Goal: Navigation & Orientation: Find specific page/section

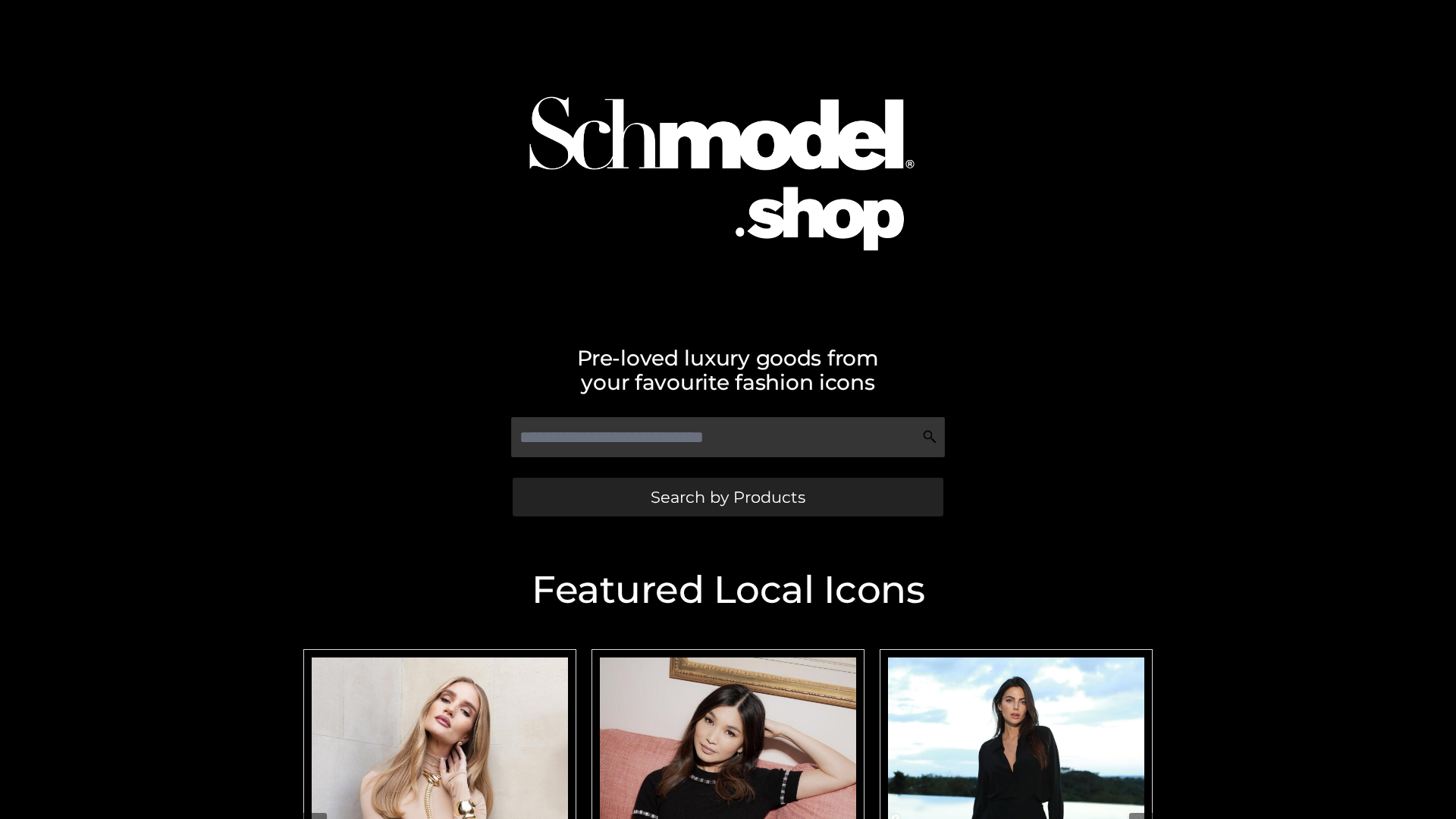
click at [727, 497] on span "Search by Products" at bounding box center [728, 497] width 155 height 16
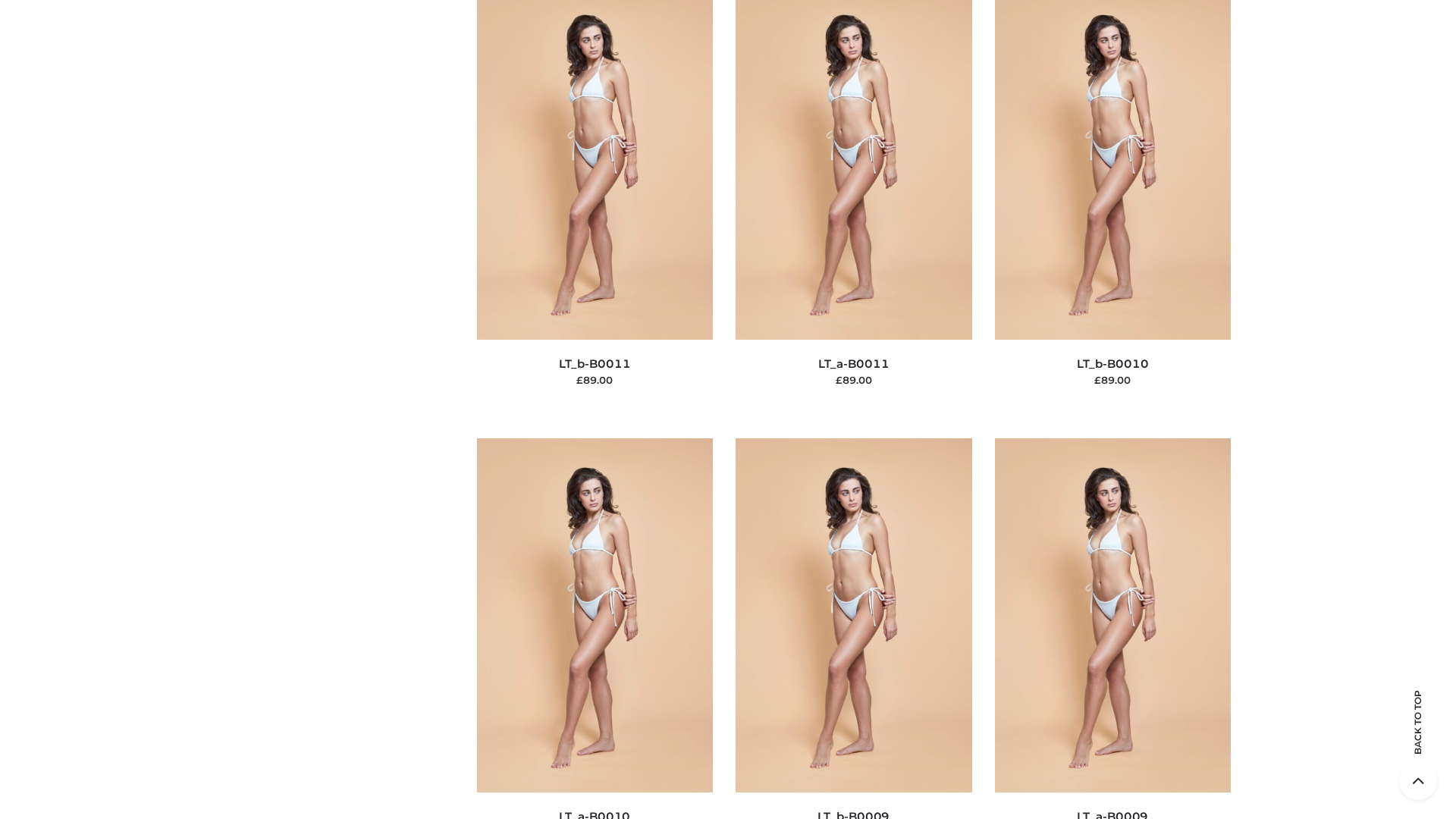
scroll to position [6811, 0]
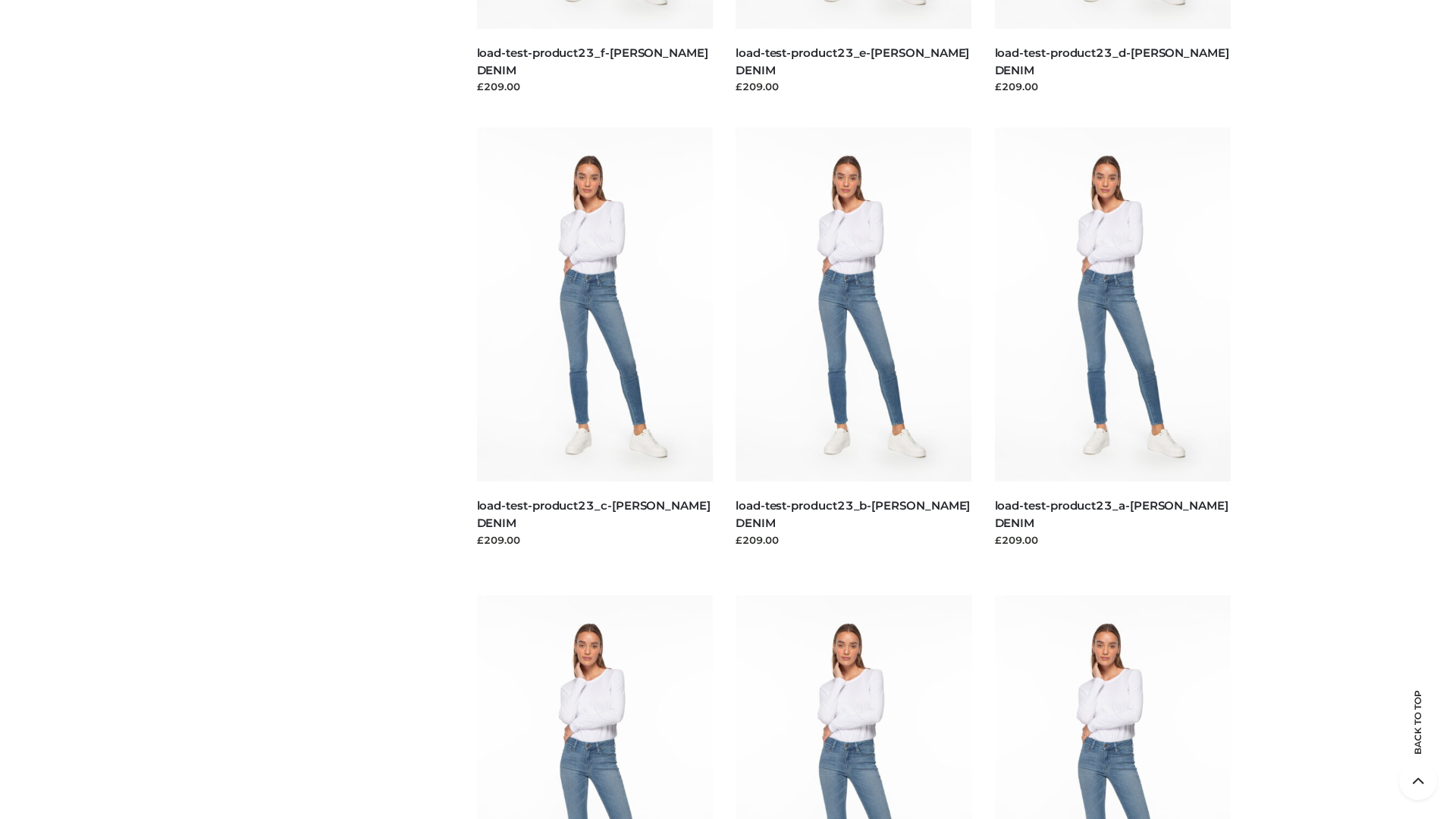
scroll to position [1331, 0]
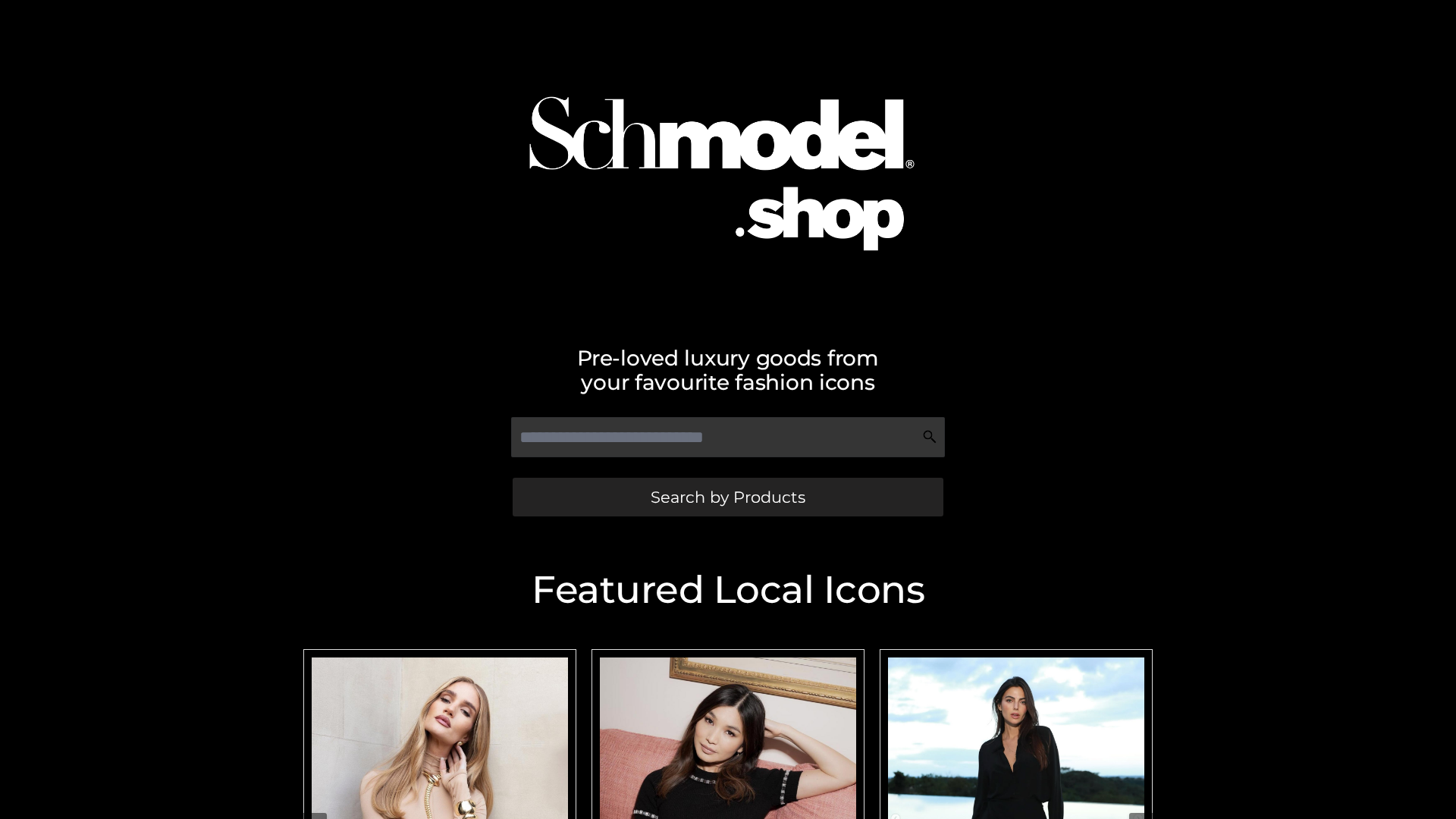
click at [727, 497] on span "Search by Products" at bounding box center [728, 497] width 155 height 16
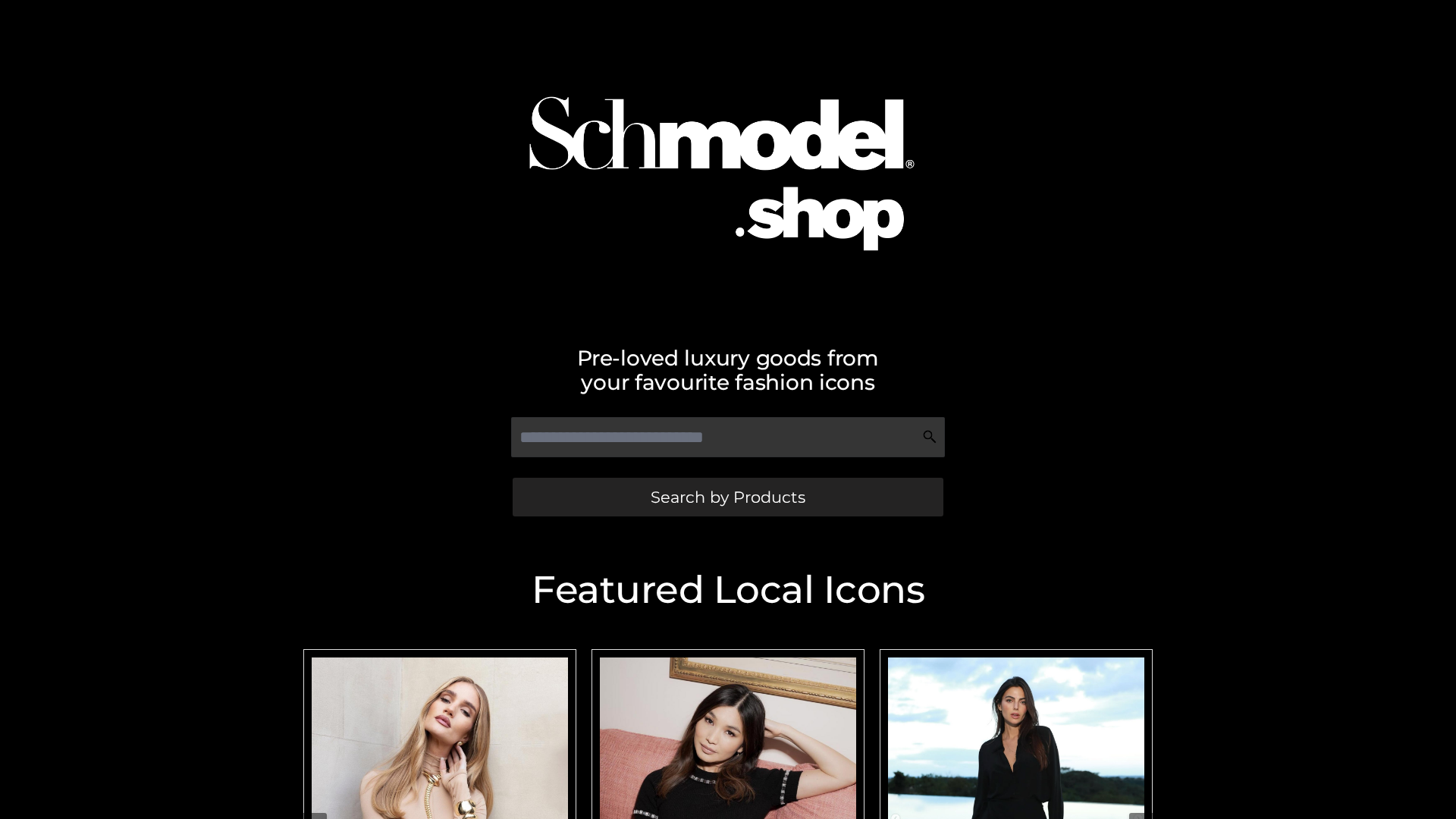
click at [727, 497] on span "Search by Products" at bounding box center [728, 497] width 155 height 16
